Goal: Task Accomplishment & Management: Manage account settings

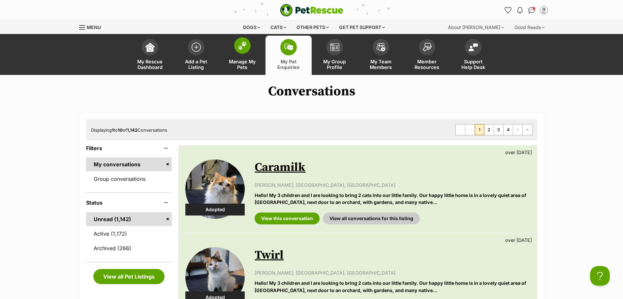
click at [234, 58] on link "Manage My Pets" at bounding box center [242, 55] width 46 height 39
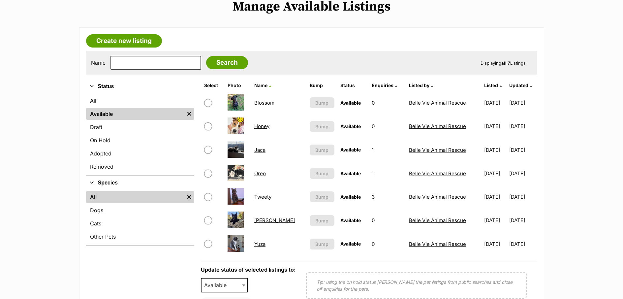
scroll to position [118, 0]
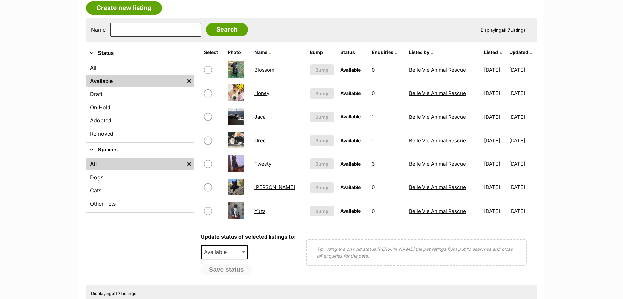
click at [263, 118] on link "Jaca" at bounding box center [259, 117] width 11 height 6
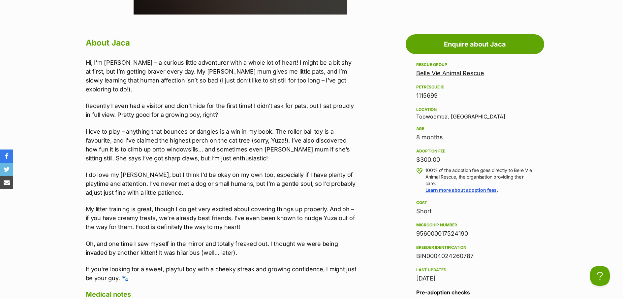
scroll to position [551, 0]
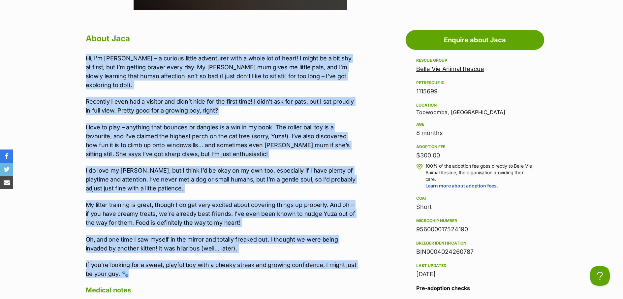
drag, startPoint x: 147, startPoint y: 264, endPoint x: 118, endPoint y: 73, distance: 193.2
copy div "Lo, I’d Sita – c adipisc elitse doeiusmodt inci u labor etd ma aliqu! E admin v…"
